Goal: Transaction & Acquisition: Purchase product/service

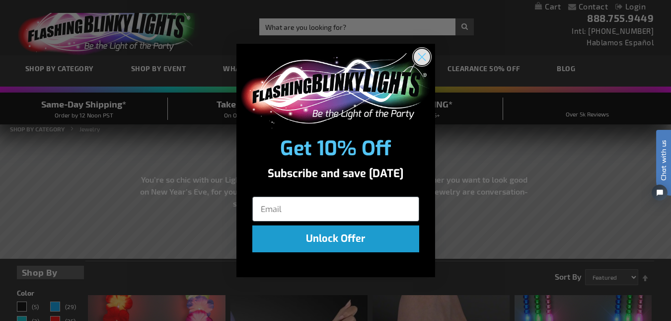
click at [425, 59] on circle "Close dialog" at bounding box center [421, 57] width 16 height 16
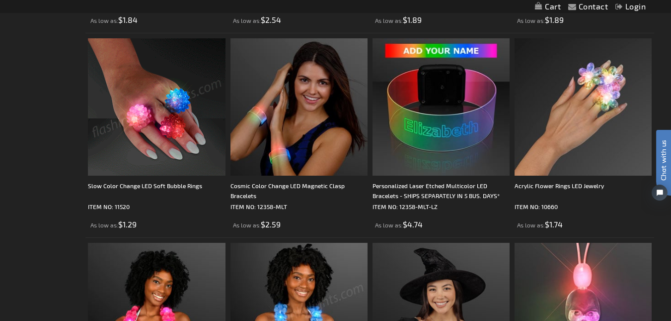
scroll to position [1279, 0]
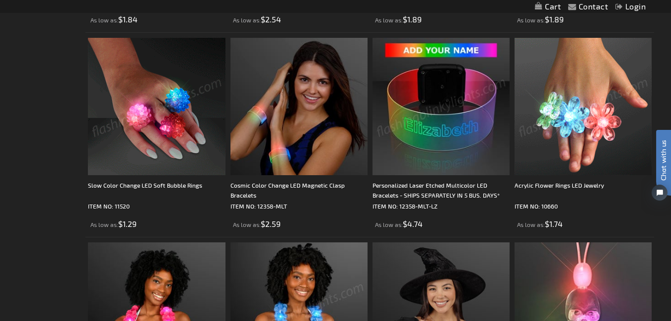
click at [476, 105] on img at bounding box center [441, 106] width 137 height 137
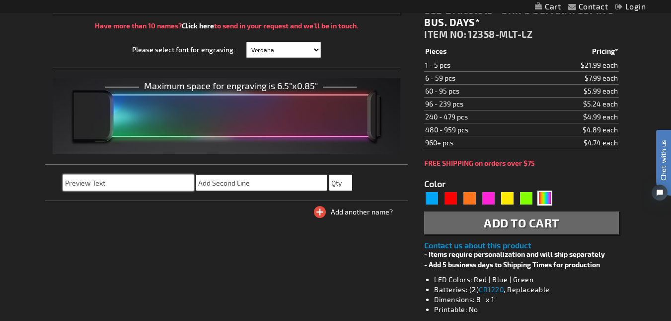
click at [163, 179] on input "text" at bounding box center [128, 182] width 131 height 16
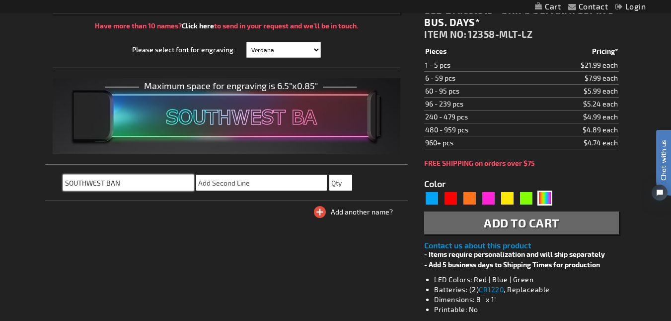
type input "SOUTHWEST BANK"
